Goal: Transaction & Acquisition: Purchase product/service

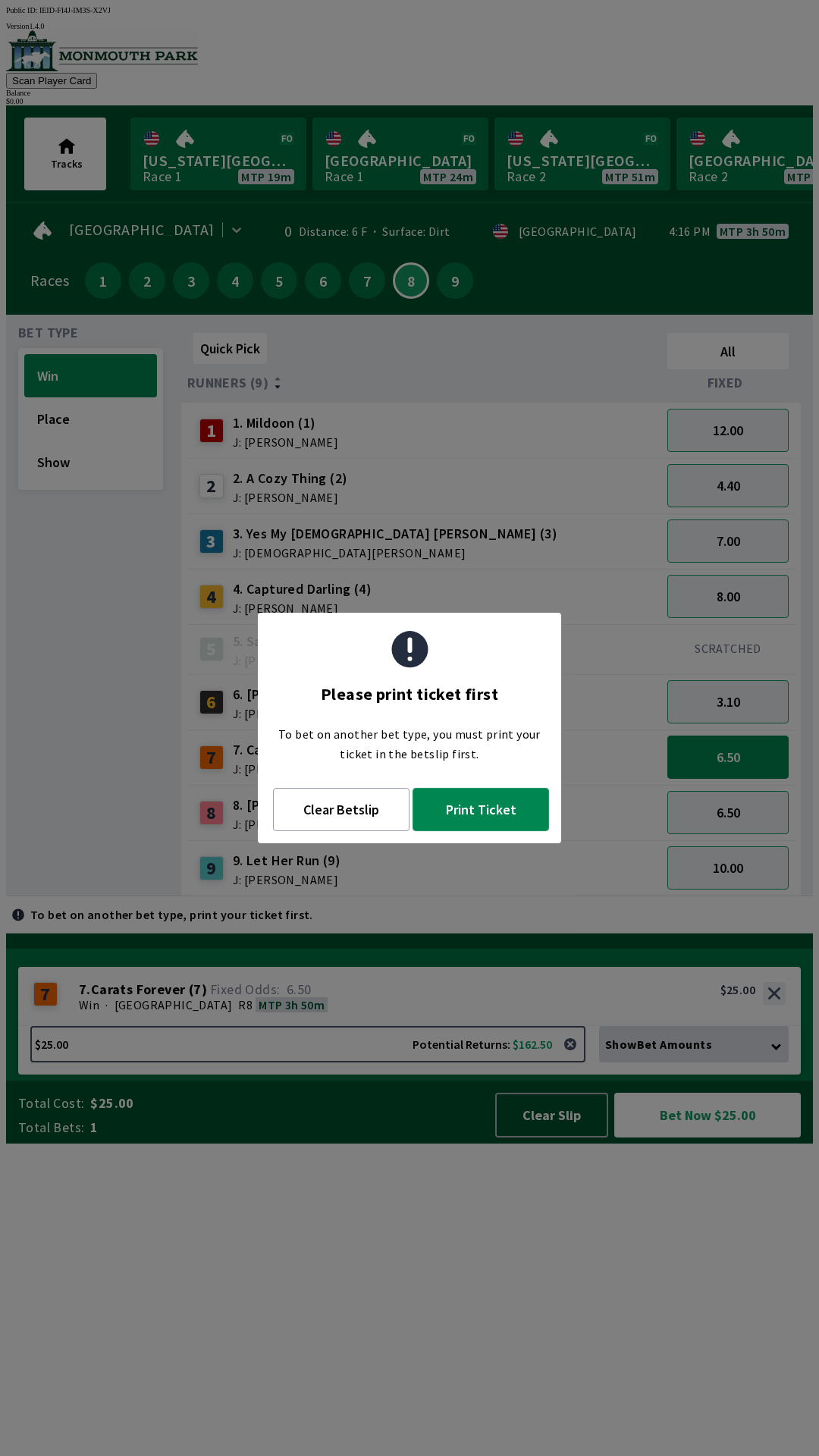
click at [482, 803] on button "Print Ticket" at bounding box center [481, 810] width 136 height 44
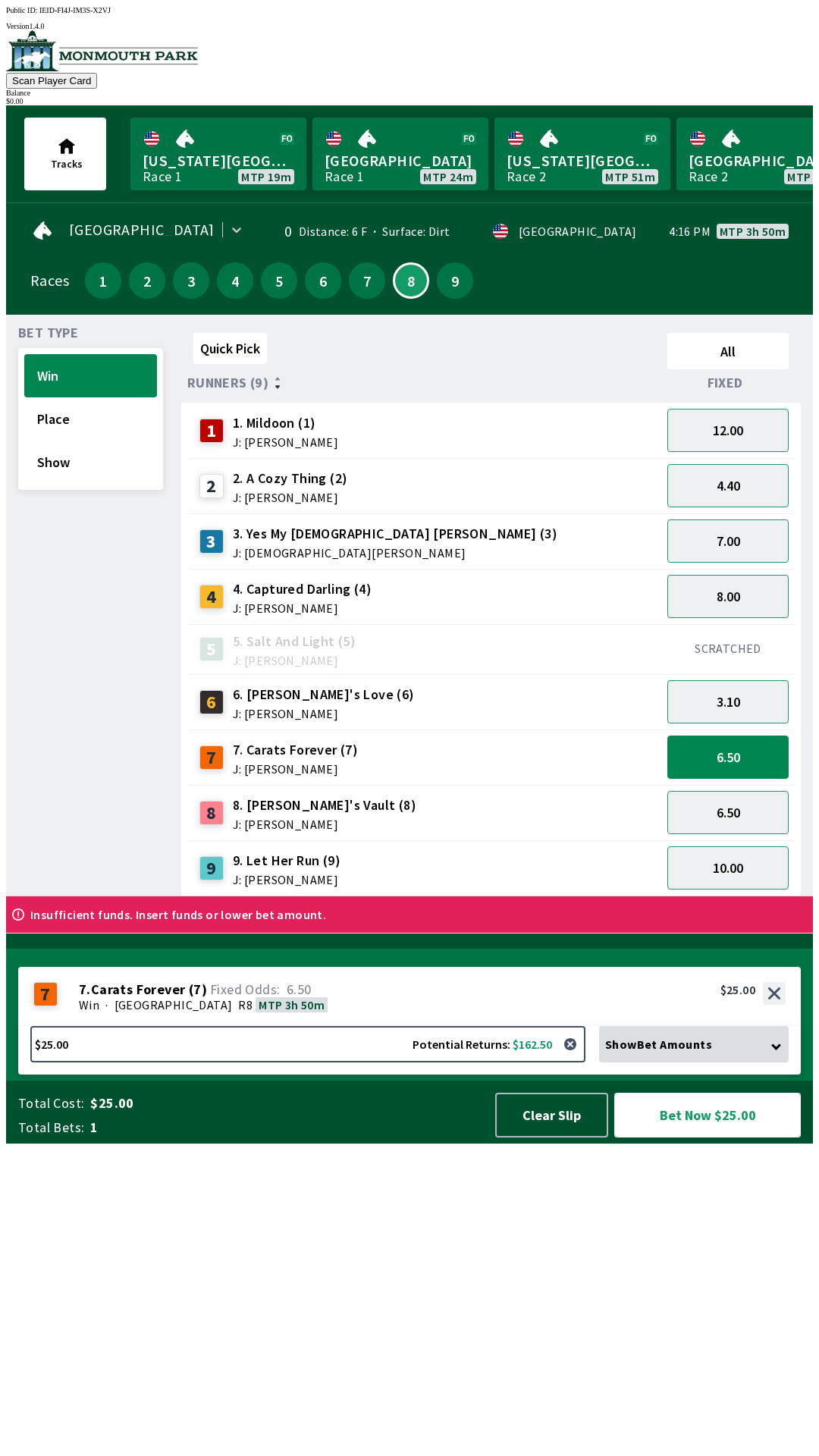
click at [700, 1138] on button "Bet Now $25.00" at bounding box center [707, 1115] width 187 height 45
click at [93, 267] on button "1" at bounding box center [103, 280] width 37 height 37
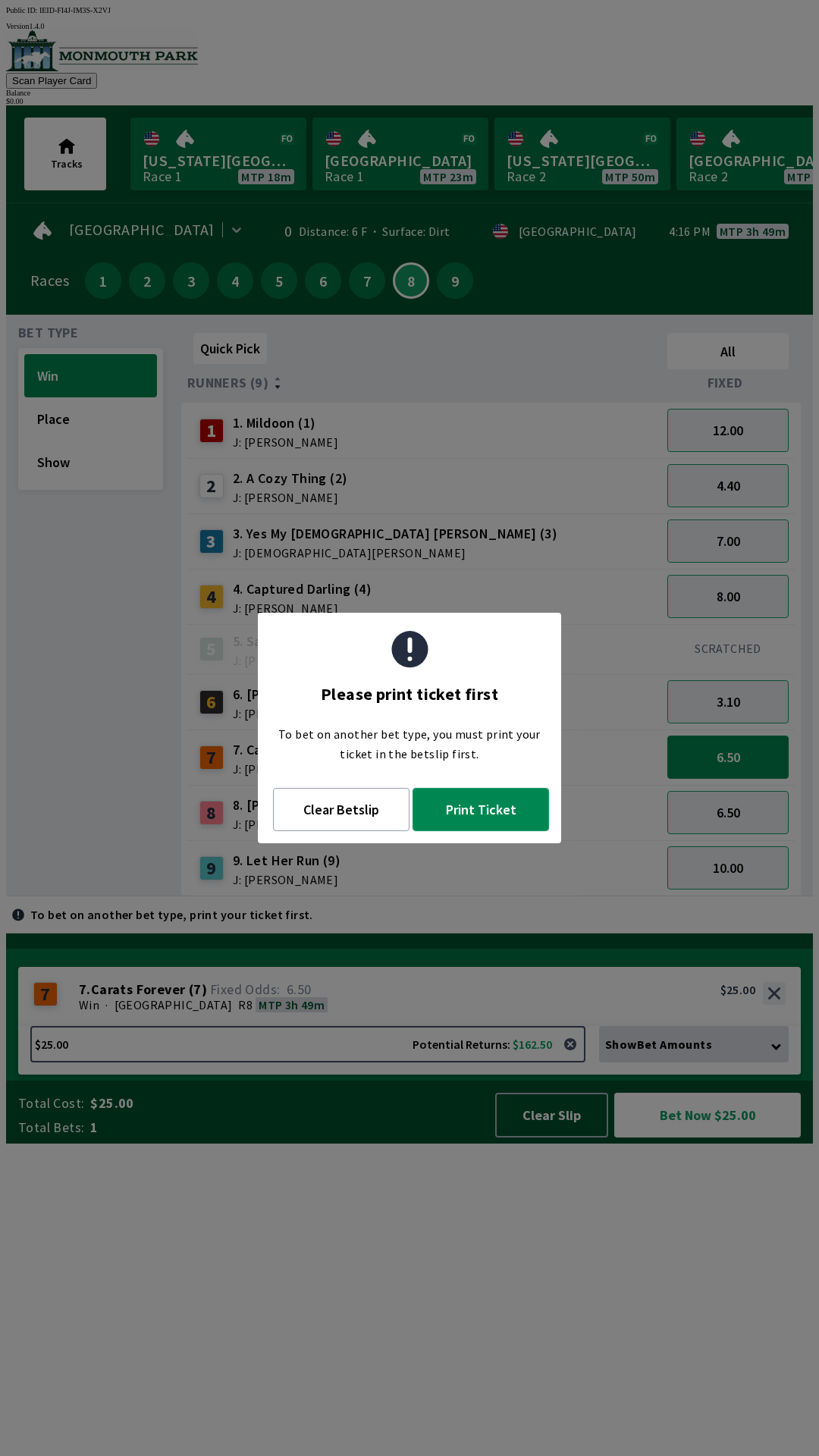
click at [483, 825] on button "Print Ticket" at bounding box center [481, 810] width 136 height 44
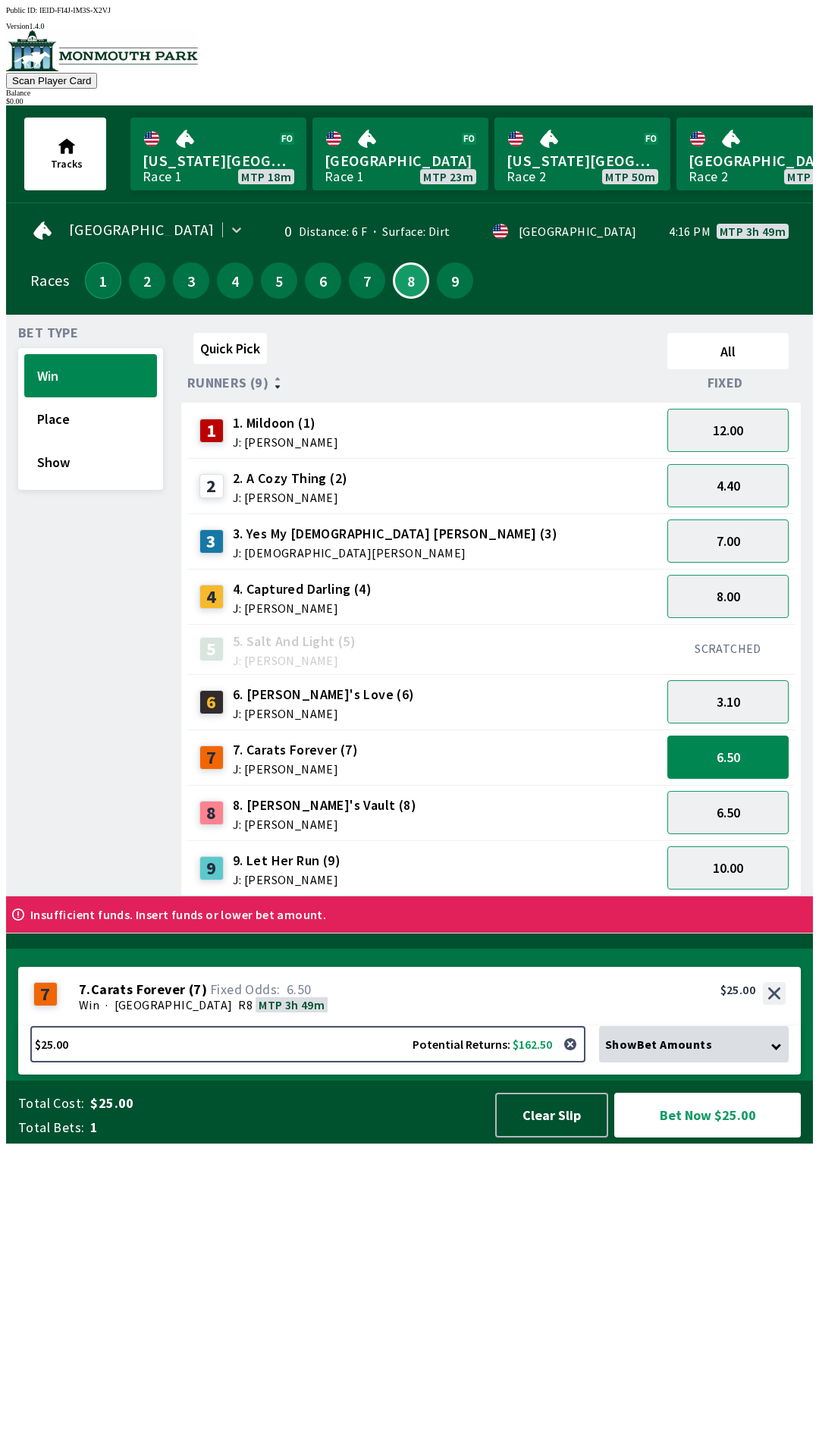
click at [108, 281] on button "1" at bounding box center [103, 280] width 37 height 37
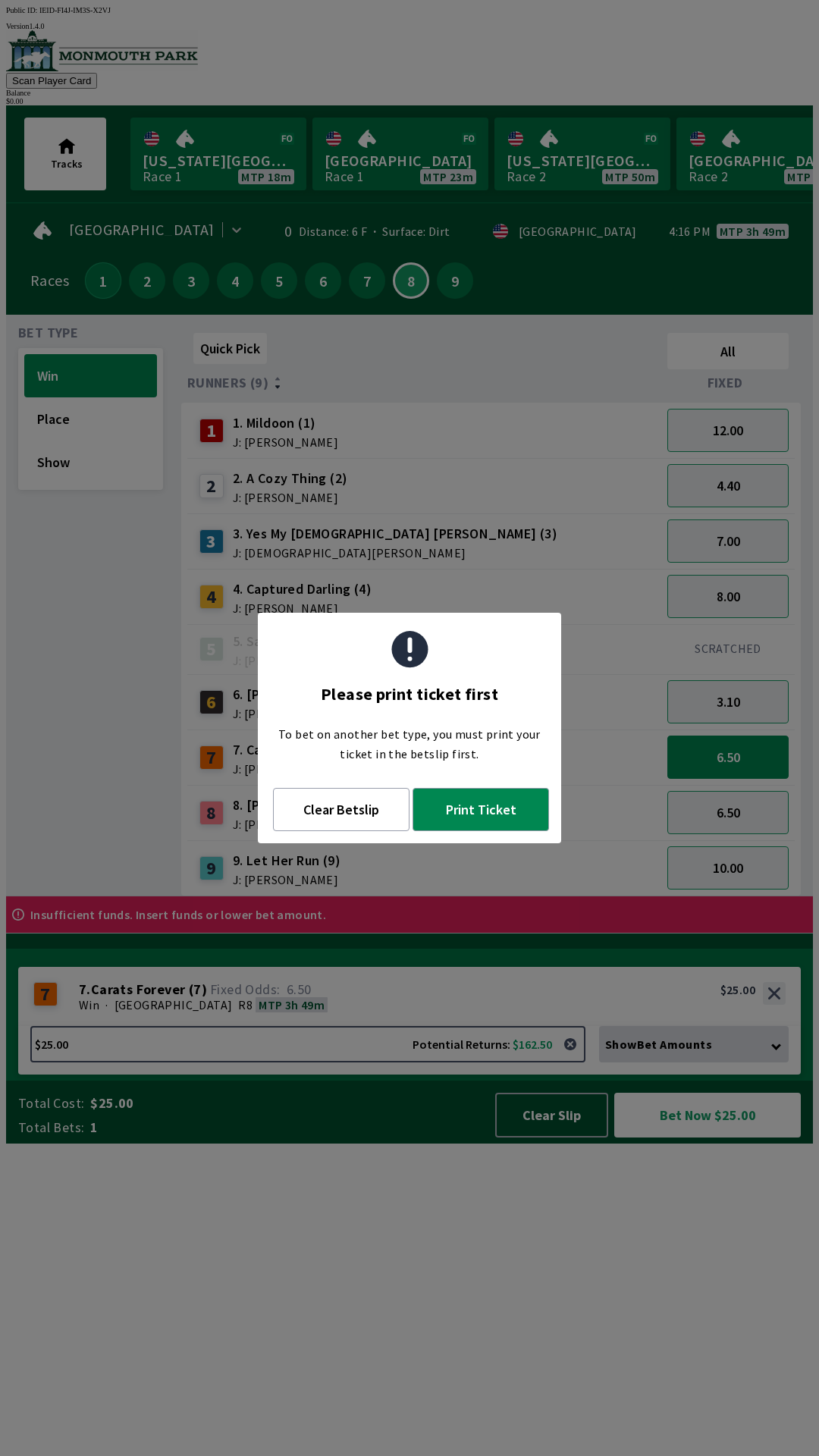
click at [85, 278] on button "1" at bounding box center [103, 280] width 37 height 37
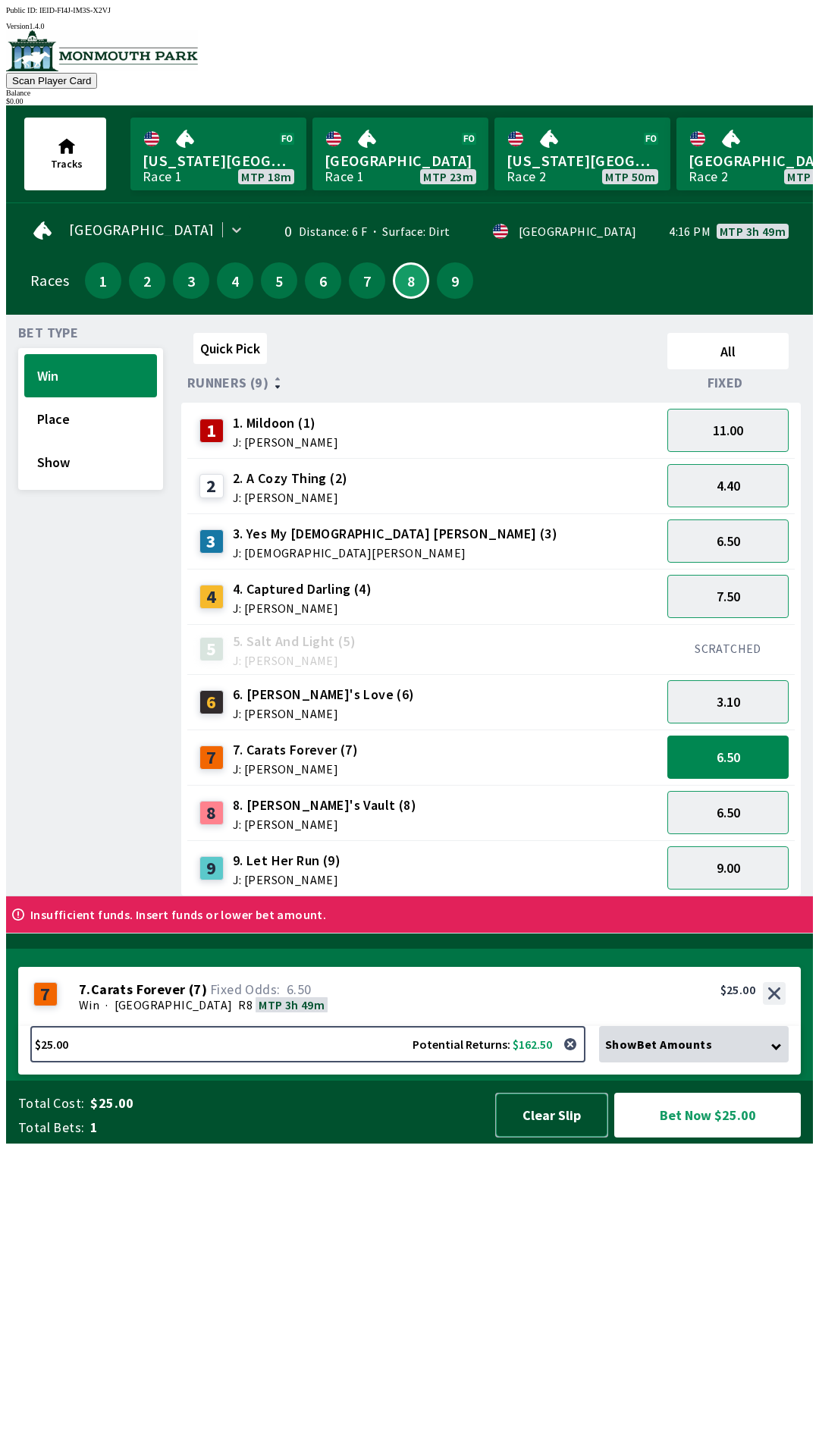
click at [564, 1138] on button "Clear Slip" at bounding box center [552, 1115] width 113 height 45
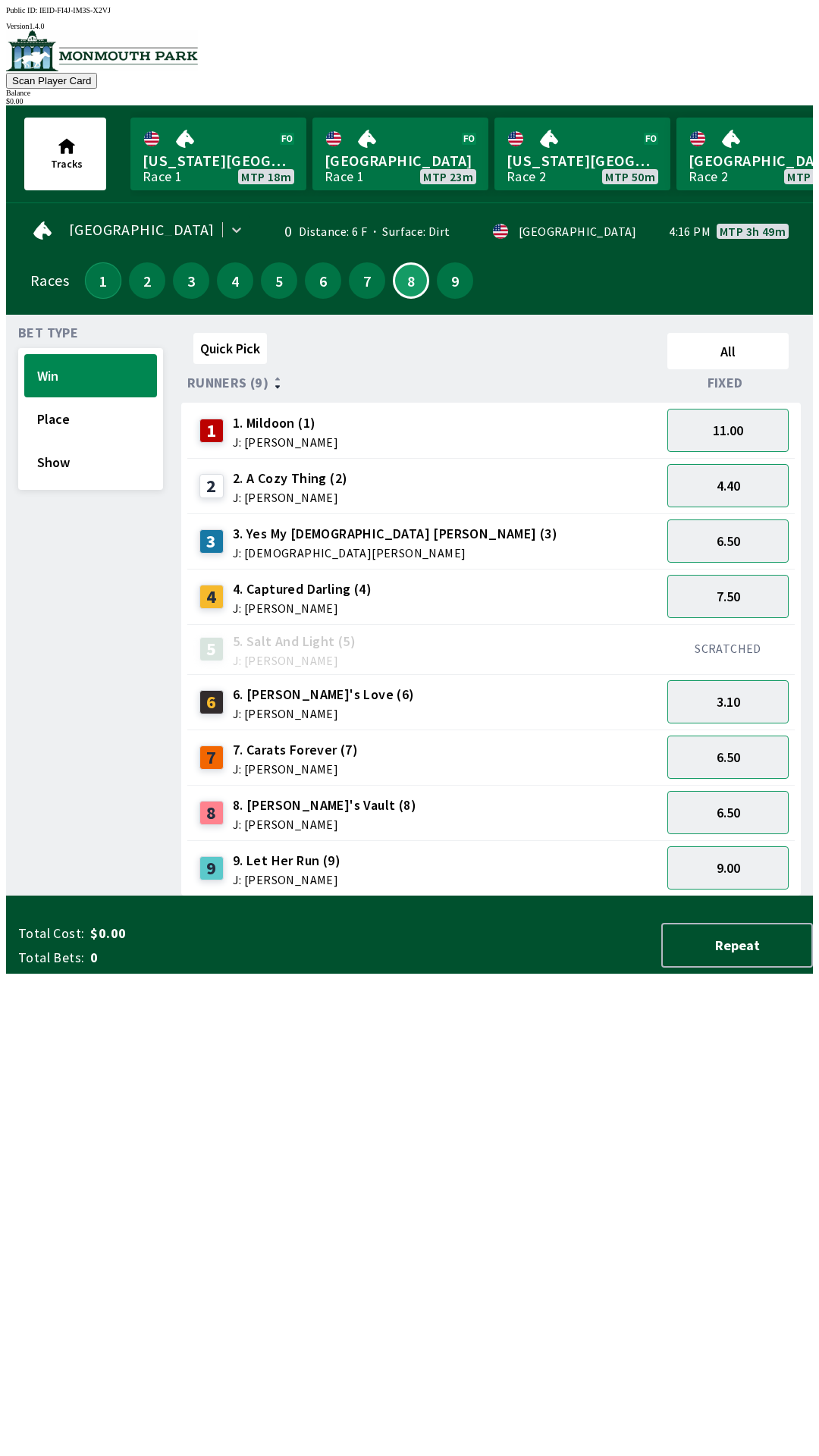
click at [89, 268] on button "1" at bounding box center [103, 280] width 37 height 37
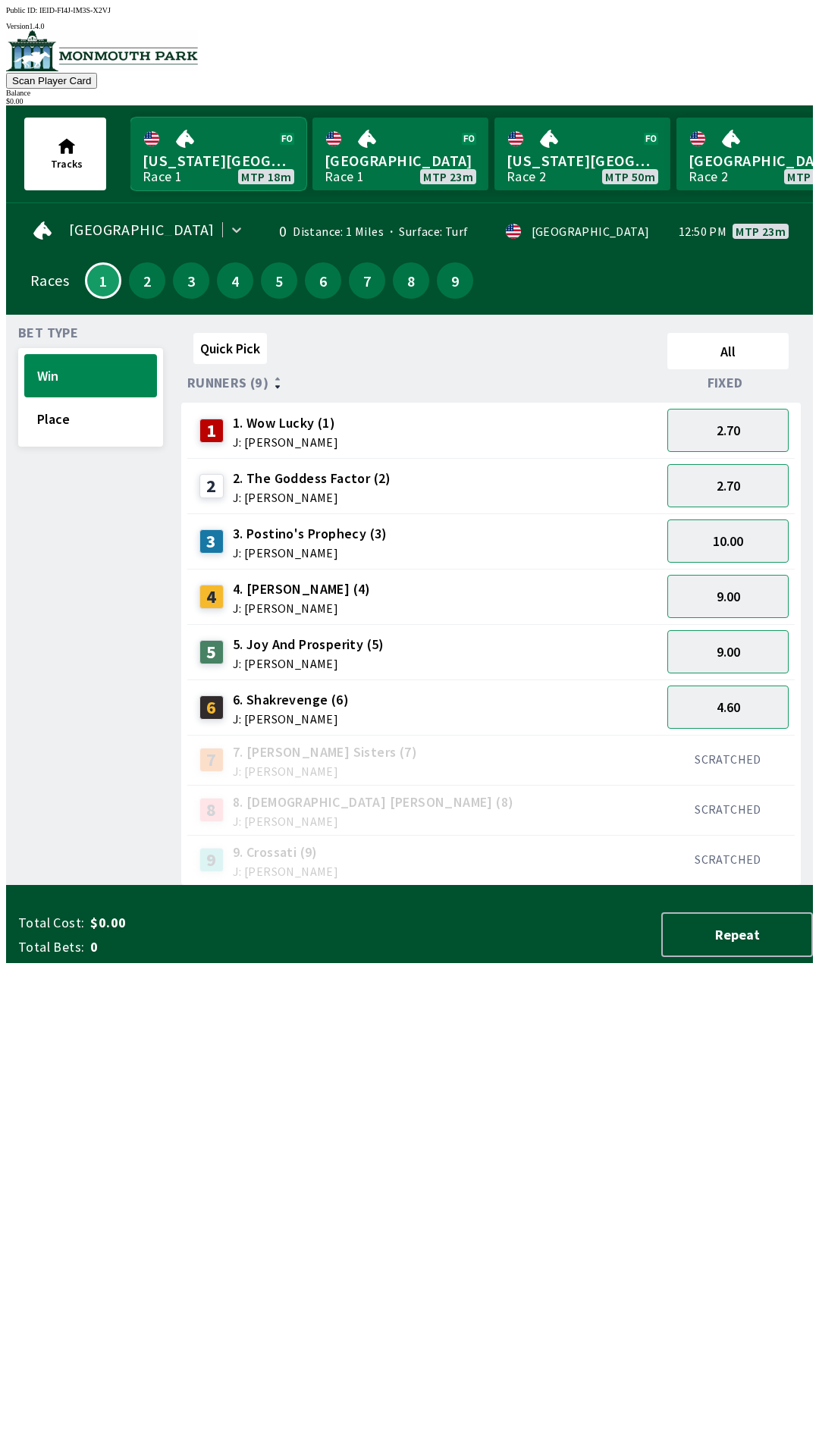
click at [237, 136] on link "[US_STATE] Park Race 1 MTP 18m" at bounding box center [219, 154] width 176 height 73
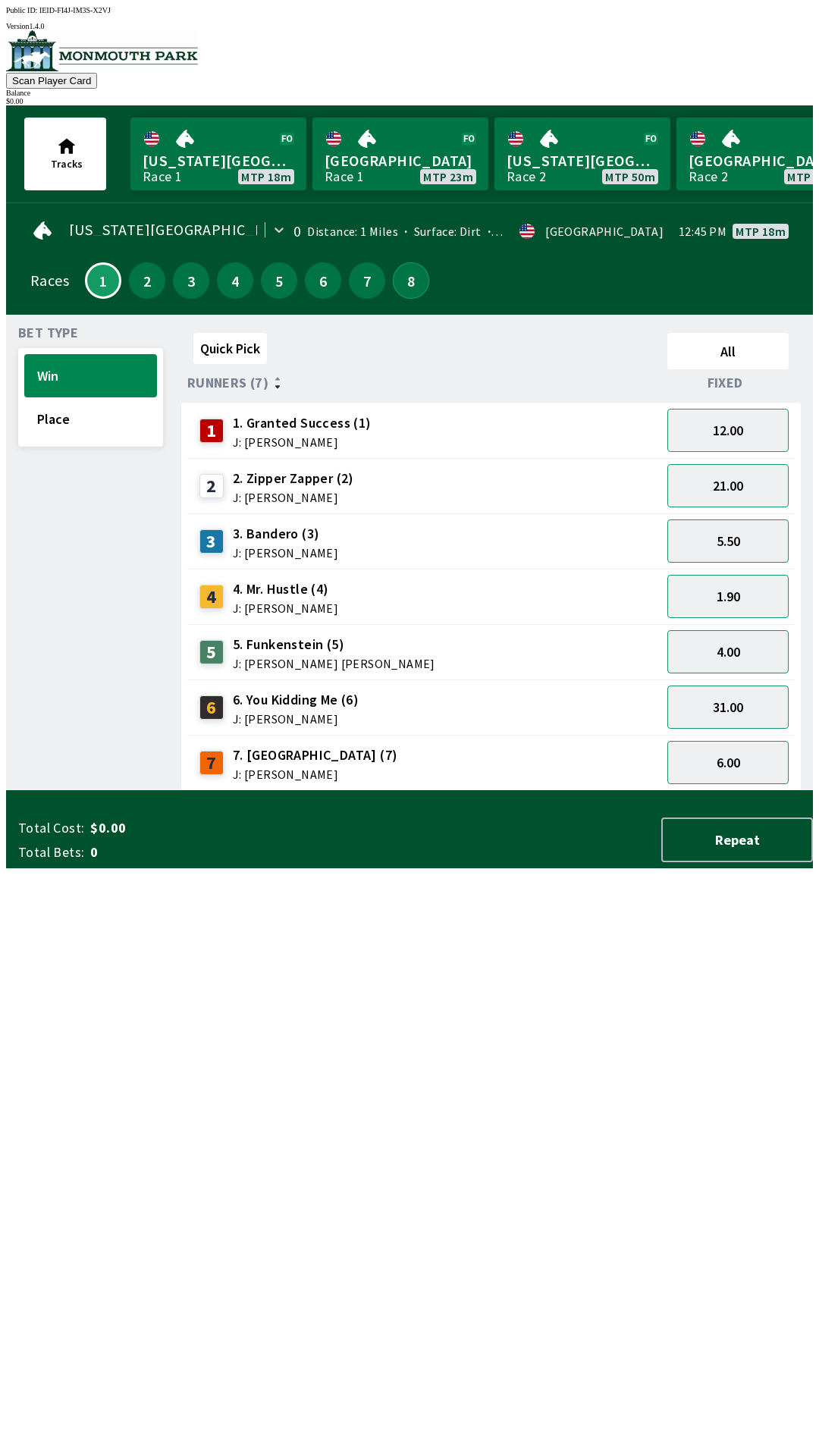
click at [402, 281] on button "8" at bounding box center [410, 280] width 37 height 37
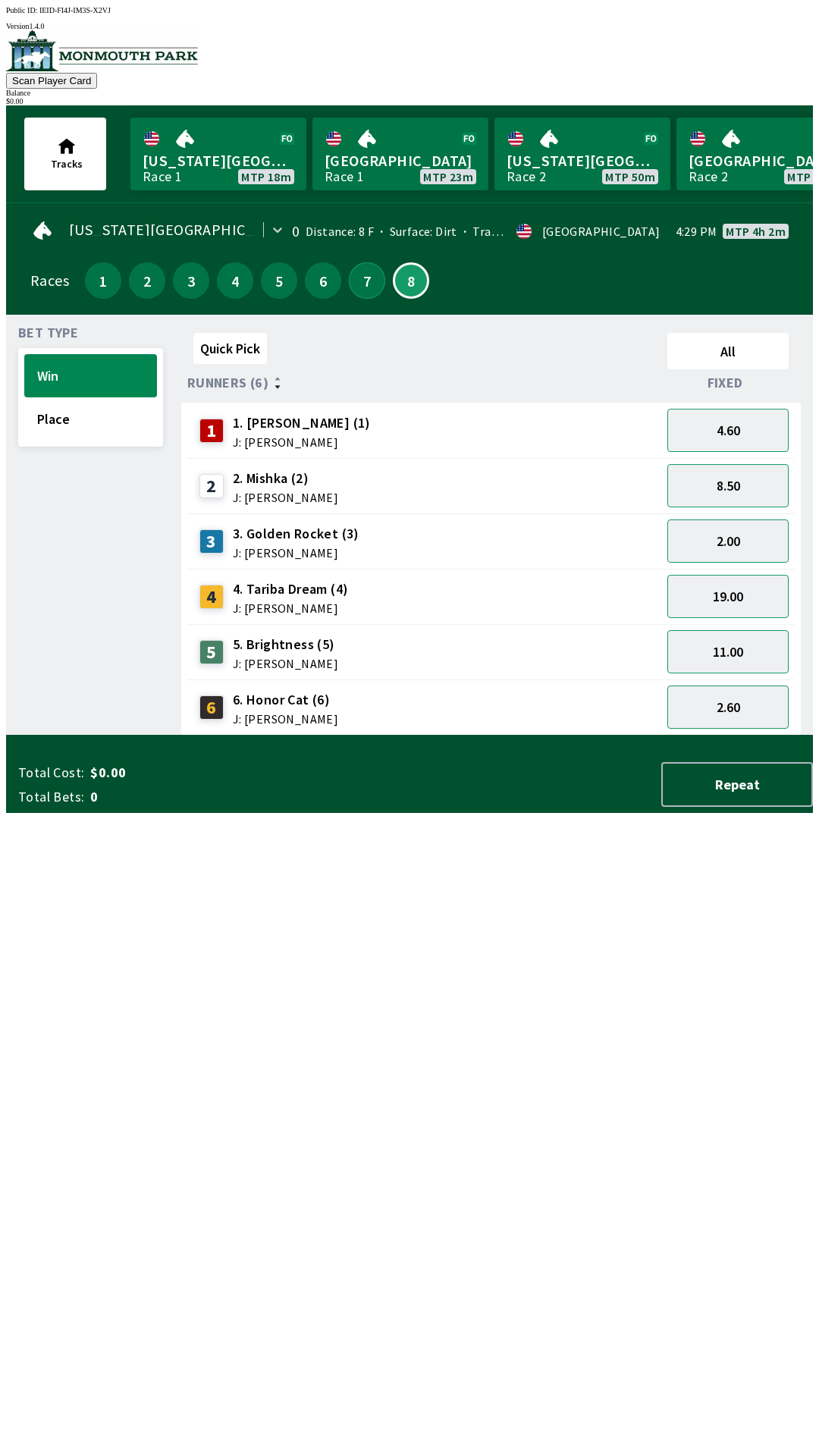
click at [349, 281] on button "7" at bounding box center [367, 280] width 37 height 37
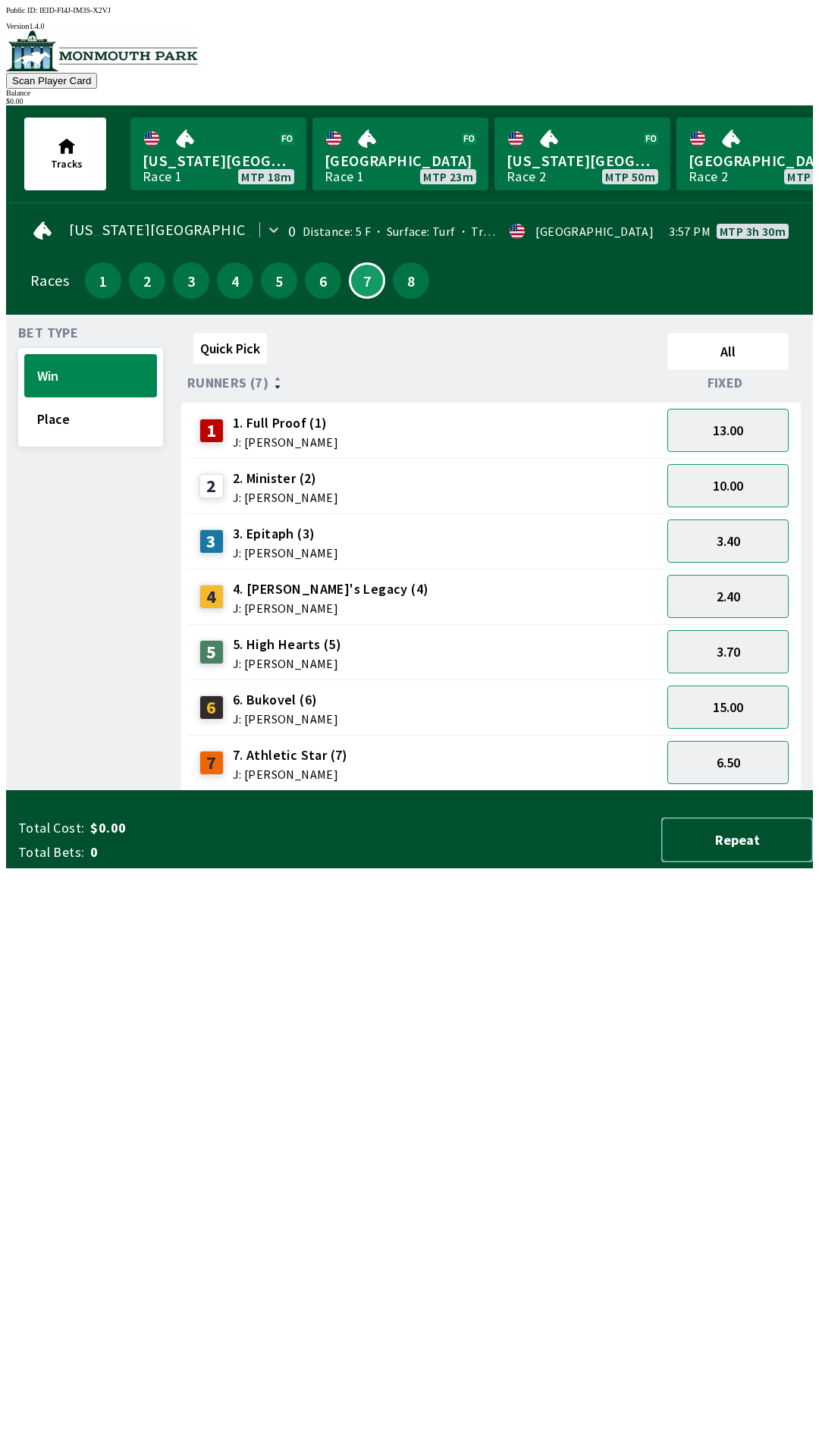
click at [760, 863] on button "Repeat" at bounding box center [737, 840] width 151 height 45
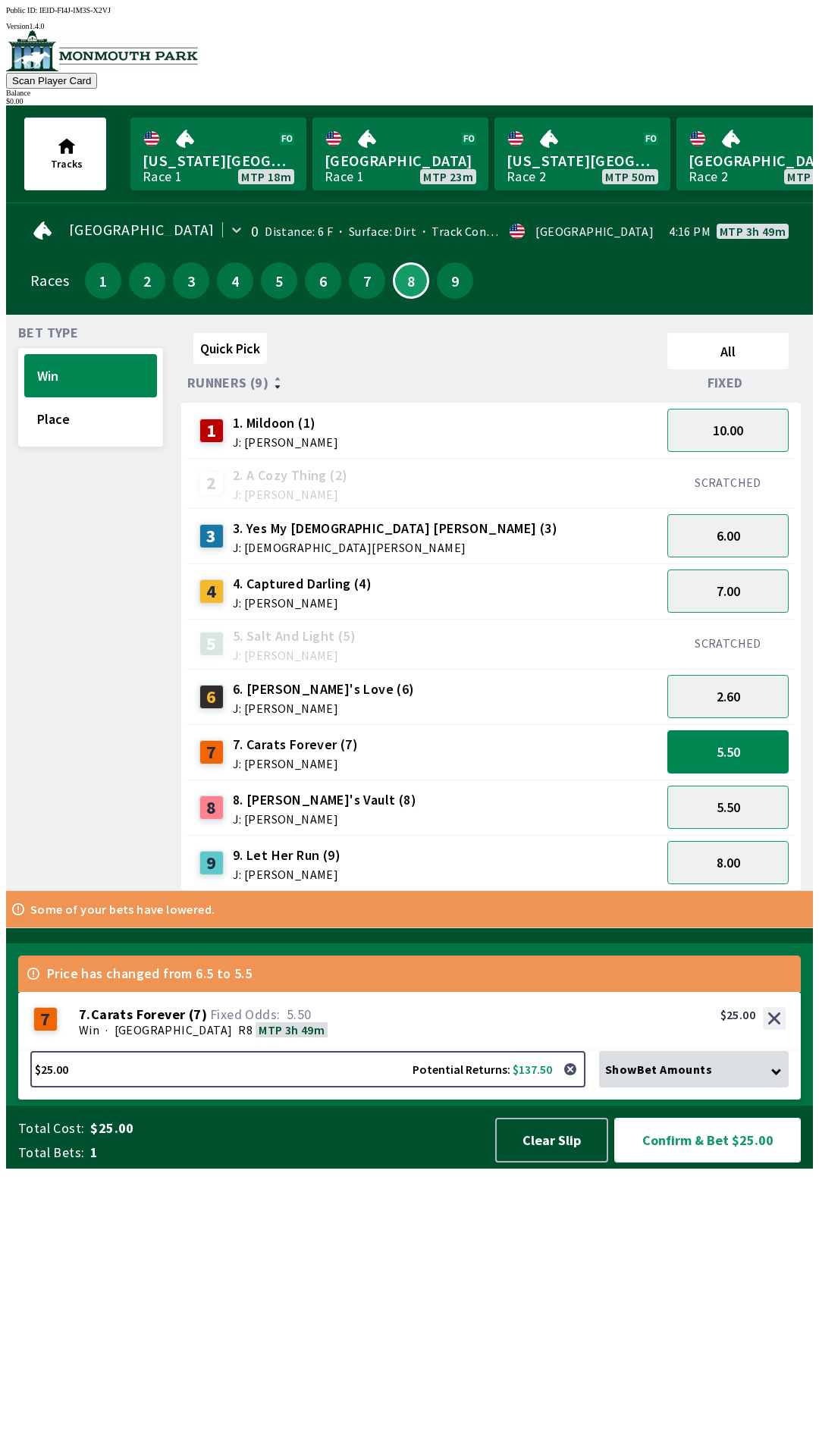
click at [713, 1162] on button "Confirm & Bet $25.00" at bounding box center [707, 1139] width 187 height 45
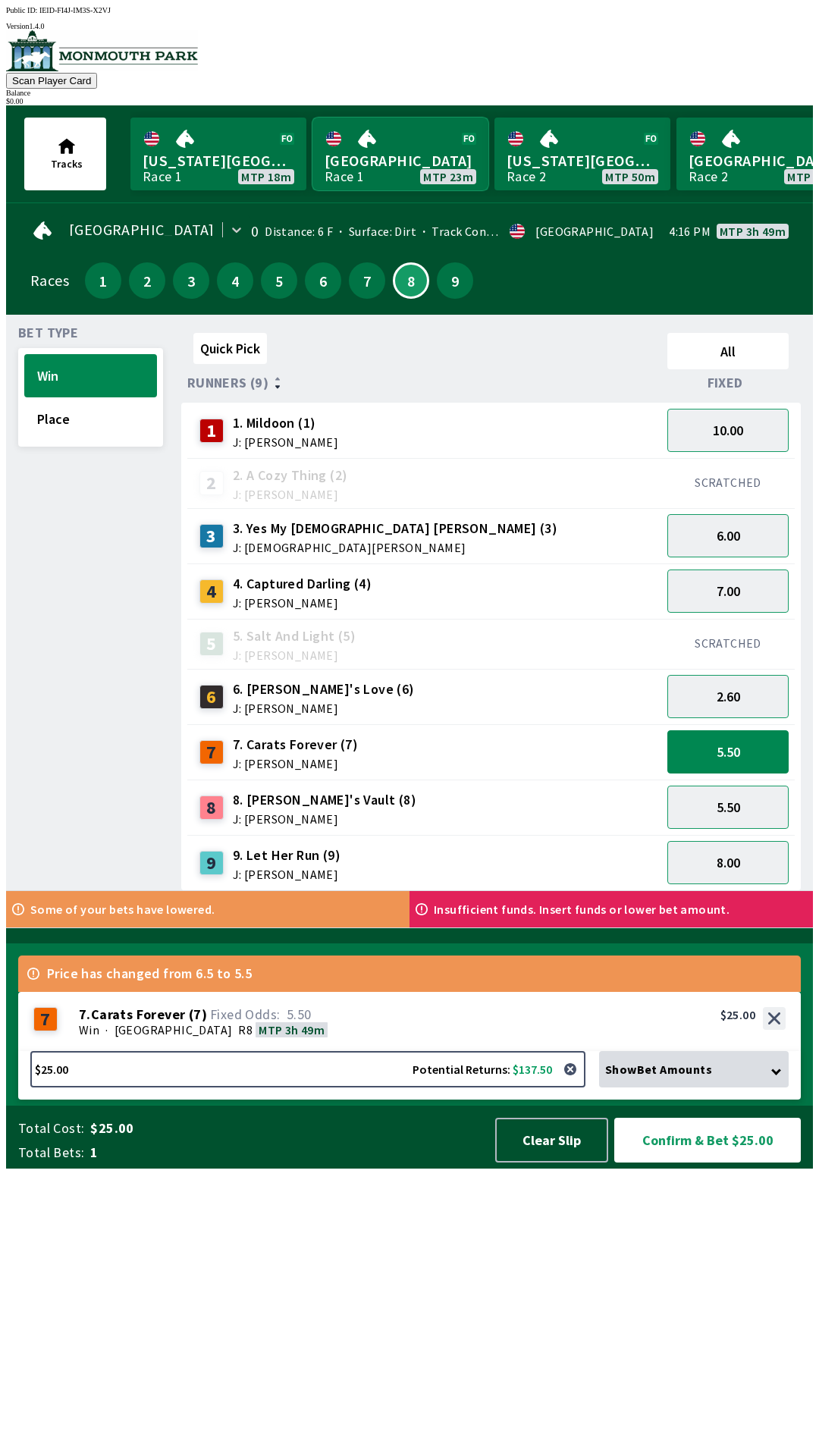
click at [401, 148] on link "[GEOGRAPHIC_DATA] Race 1 MTP 23m" at bounding box center [401, 154] width 176 height 73
click at [447, 269] on button "9" at bounding box center [455, 280] width 37 height 37
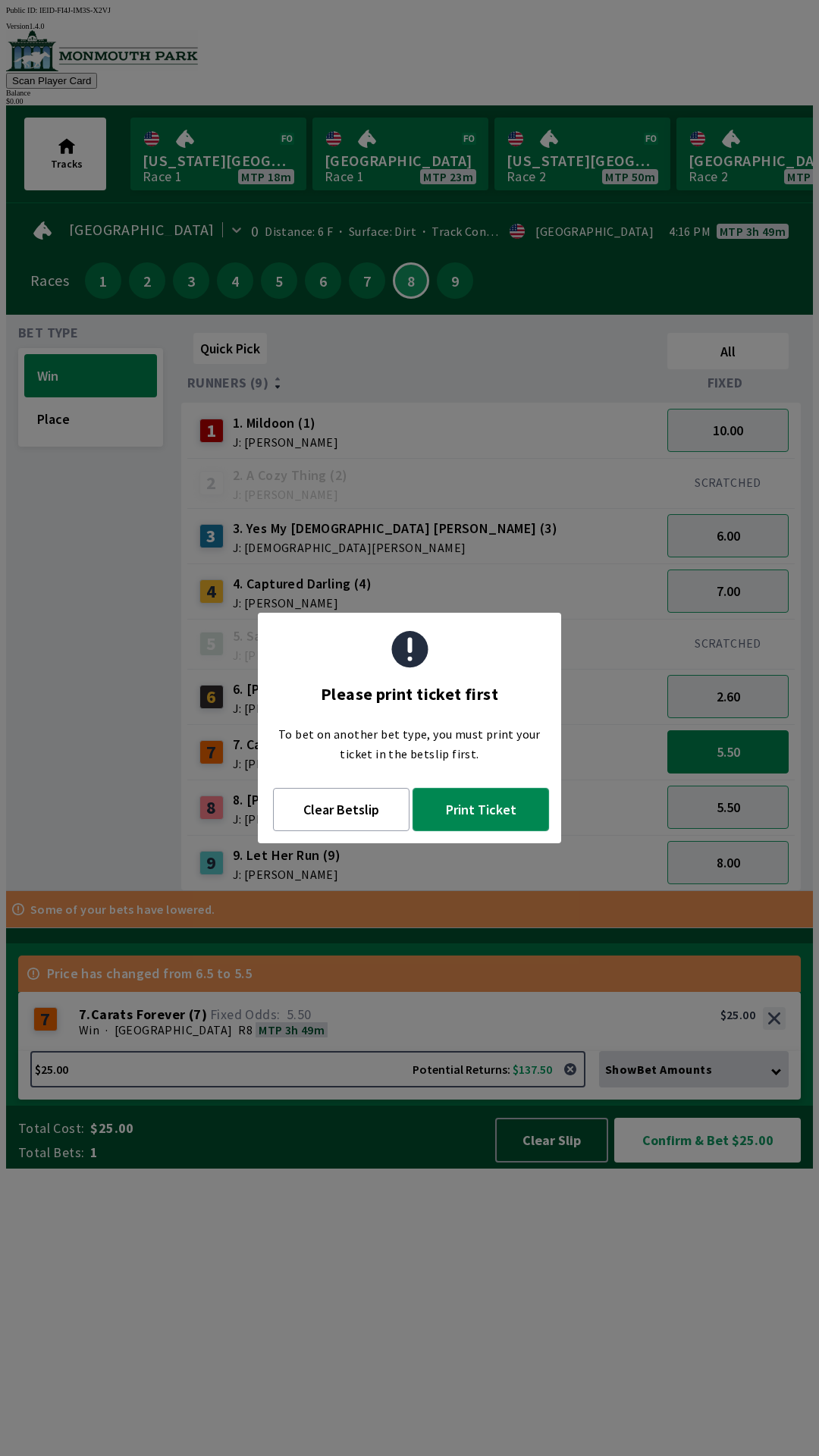
click at [473, 814] on button "Print Ticket" at bounding box center [481, 810] width 136 height 44
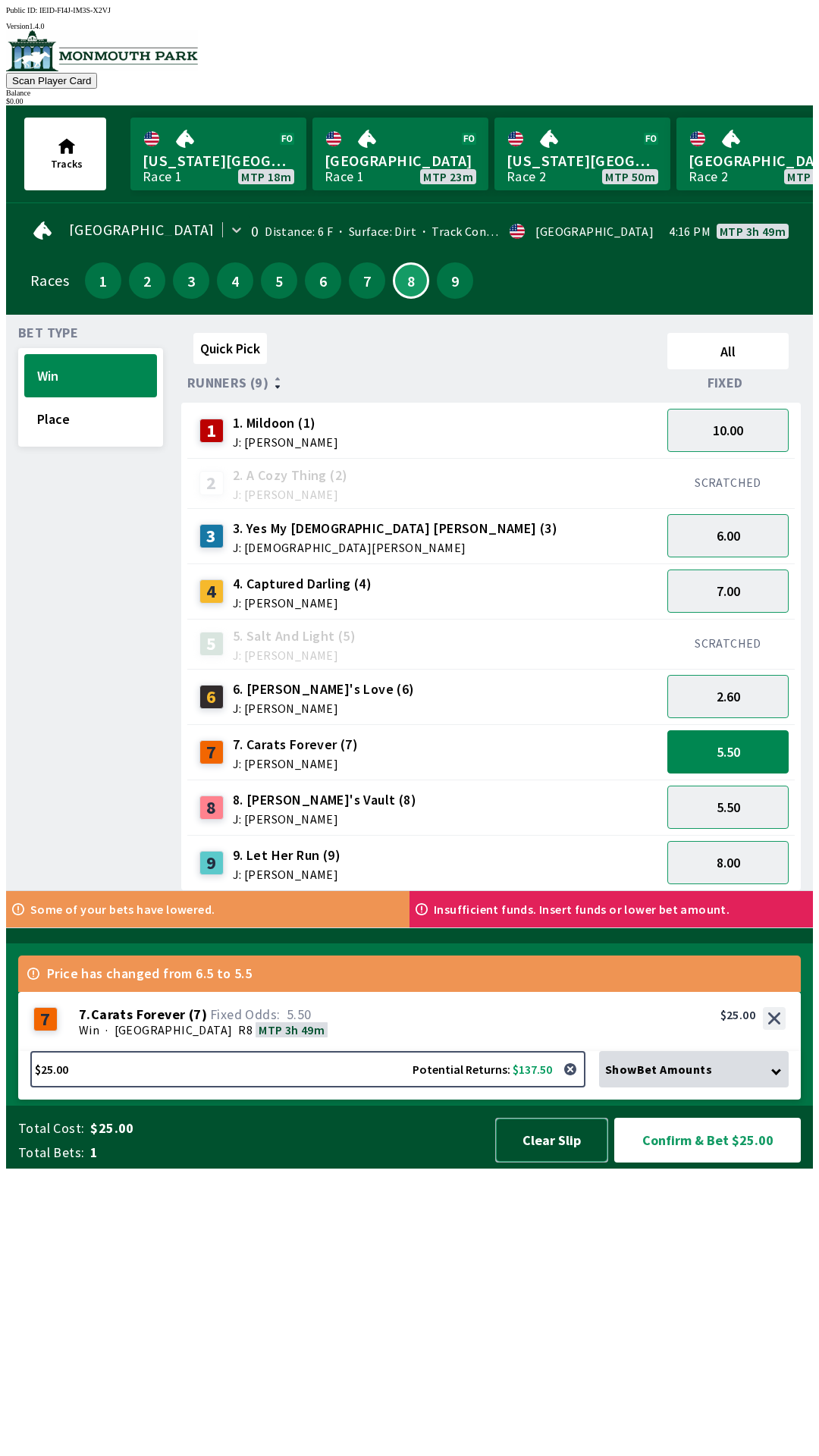
click at [555, 1162] on button "Clear Slip" at bounding box center [552, 1139] width 113 height 45
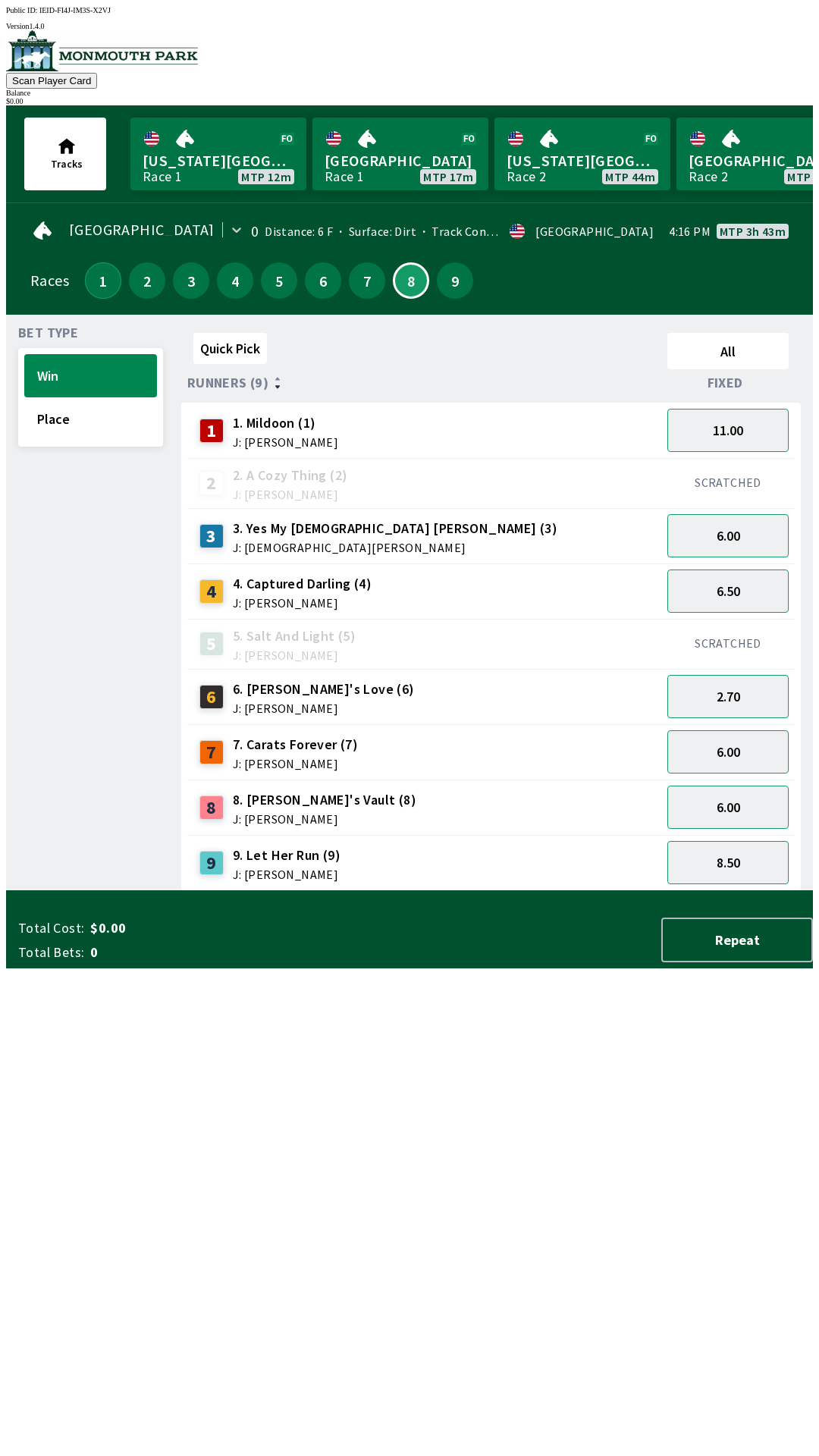
click at [86, 272] on button "1" at bounding box center [103, 280] width 37 height 37
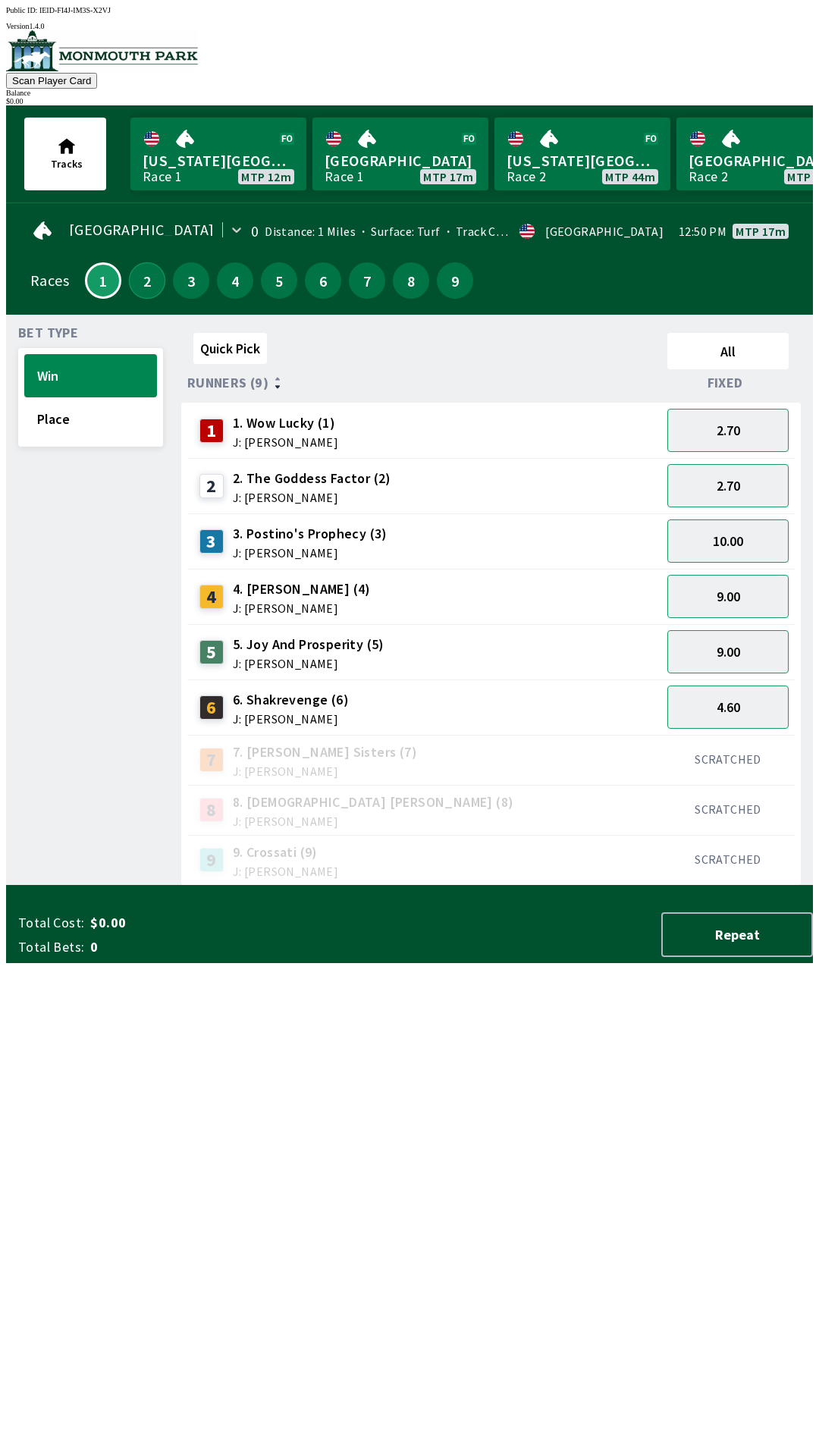
click at [137, 289] on button "2" at bounding box center [146, 280] width 37 height 37
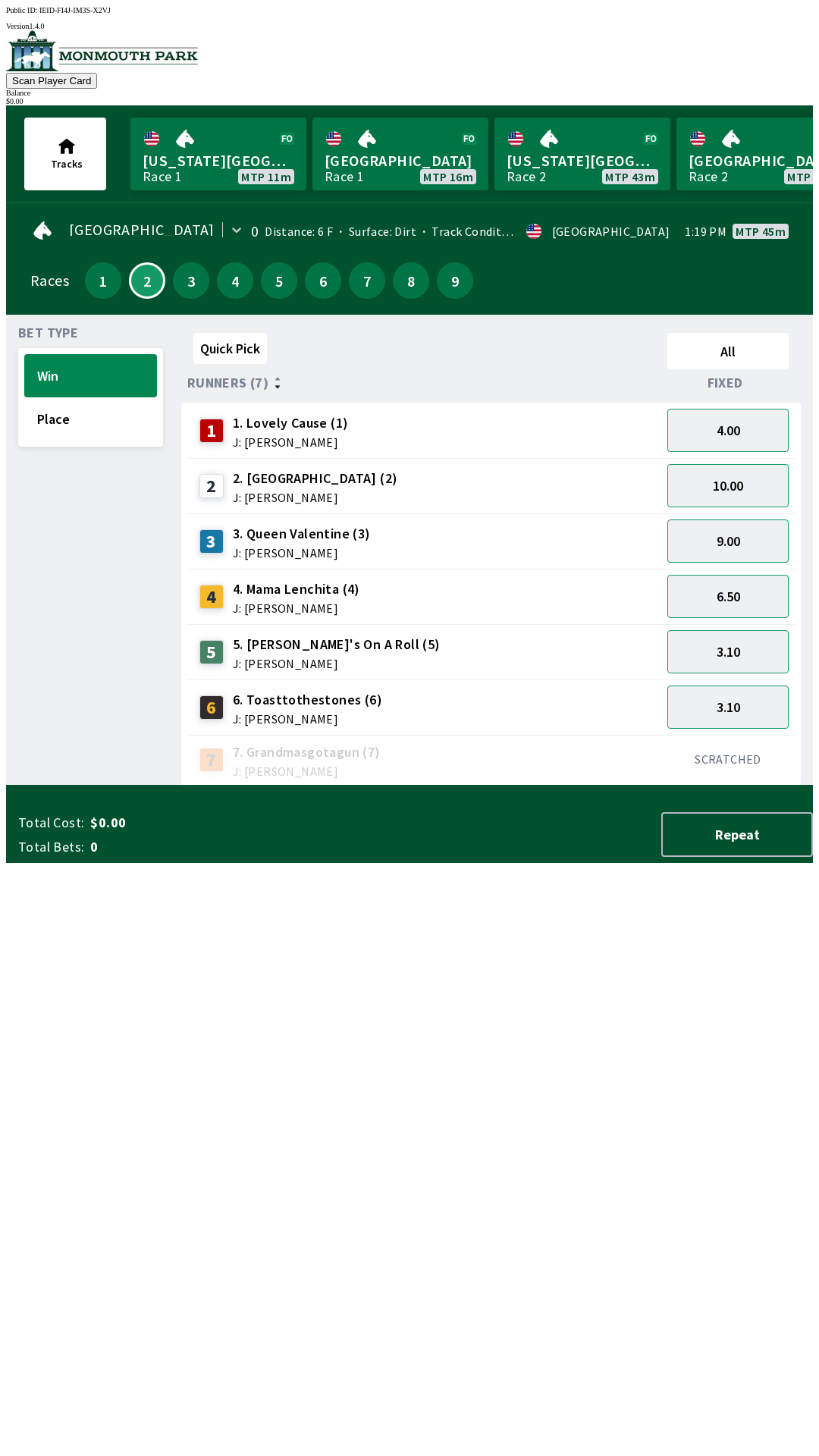
click at [173, 287] on div "3" at bounding box center [191, 280] width 37 height 37
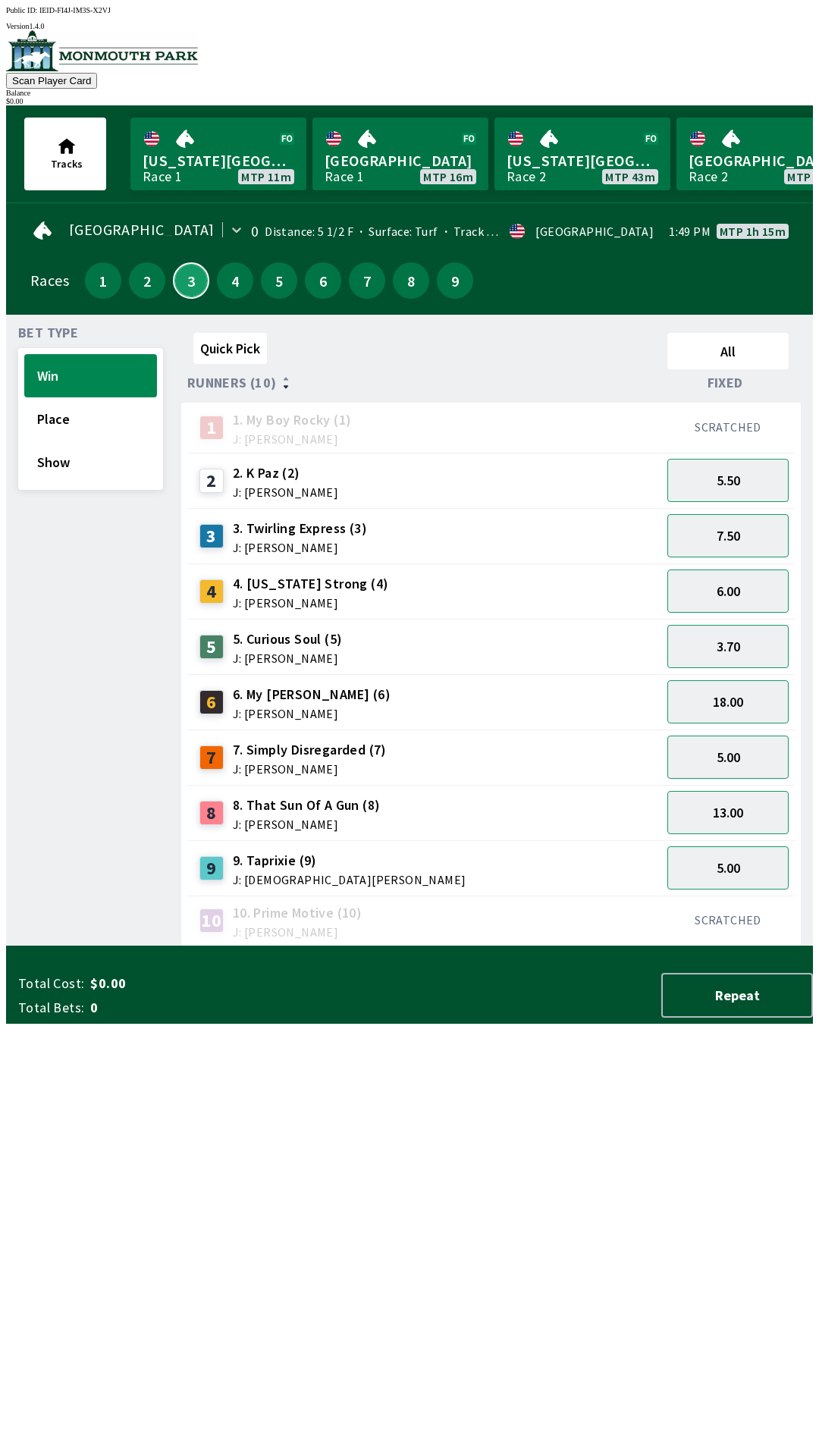
click at [184, 272] on button "3" at bounding box center [191, 280] width 37 height 37
click at [99, 285] on button "1" at bounding box center [103, 280] width 37 height 37
